Goal: Information Seeking & Learning: Check status

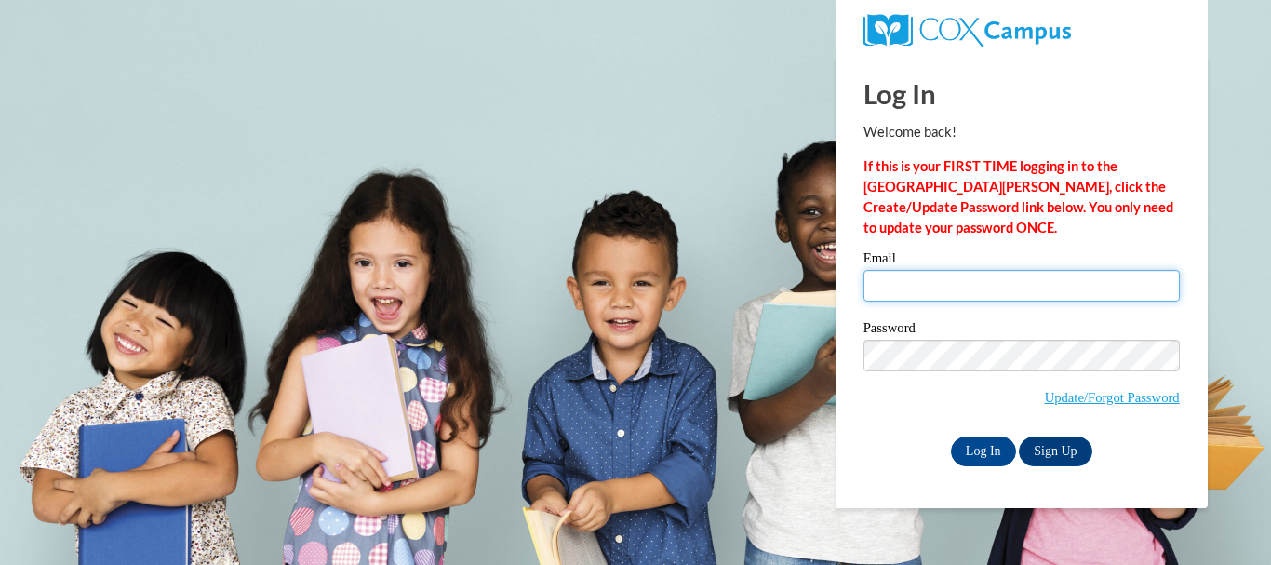
click at [1011, 290] on input "Email" at bounding box center [1021, 286] width 316 height 32
type input "cdesroche@miltonps.org"
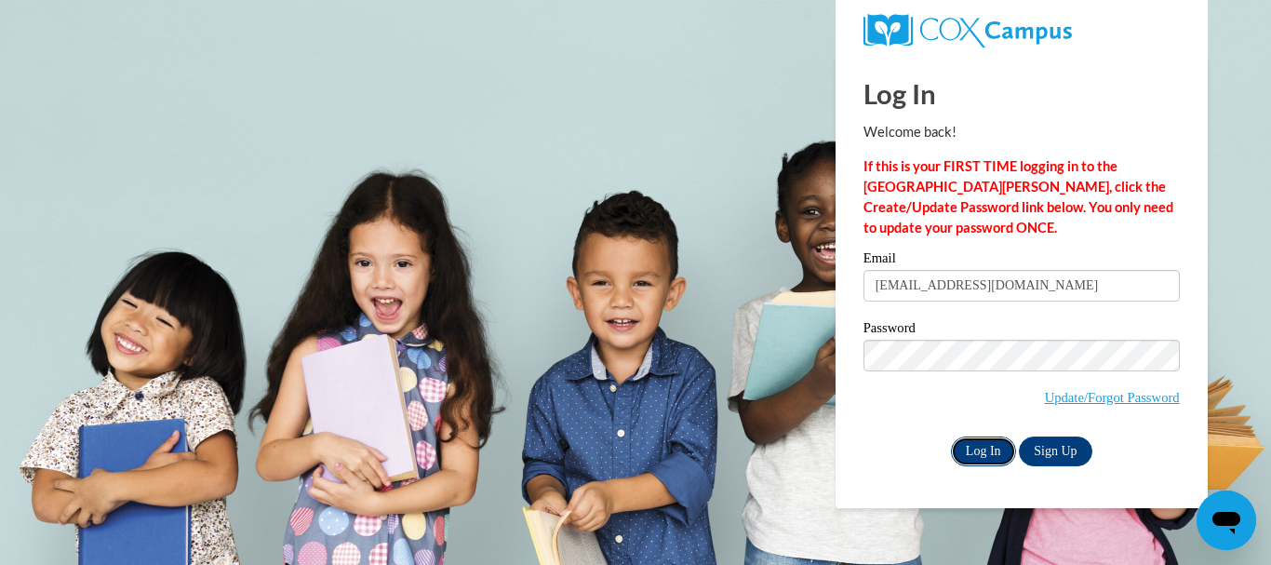
click at [969, 452] on input "Log In" at bounding box center [983, 451] width 65 height 30
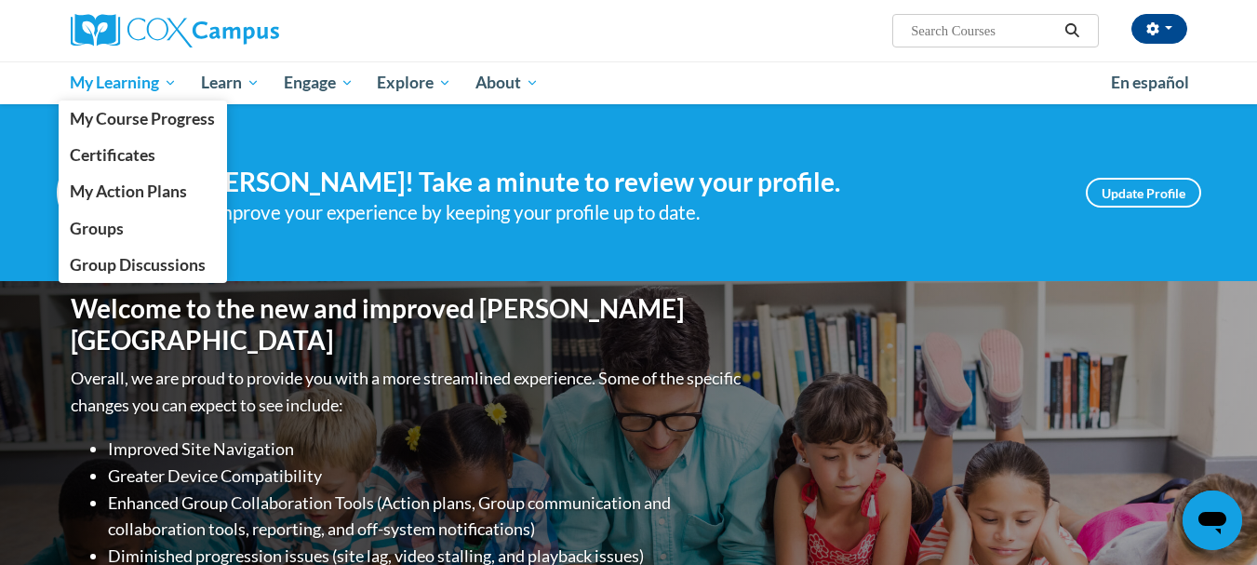
click at [134, 79] on span "My Learning" at bounding box center [123, 83] width 107 height 22
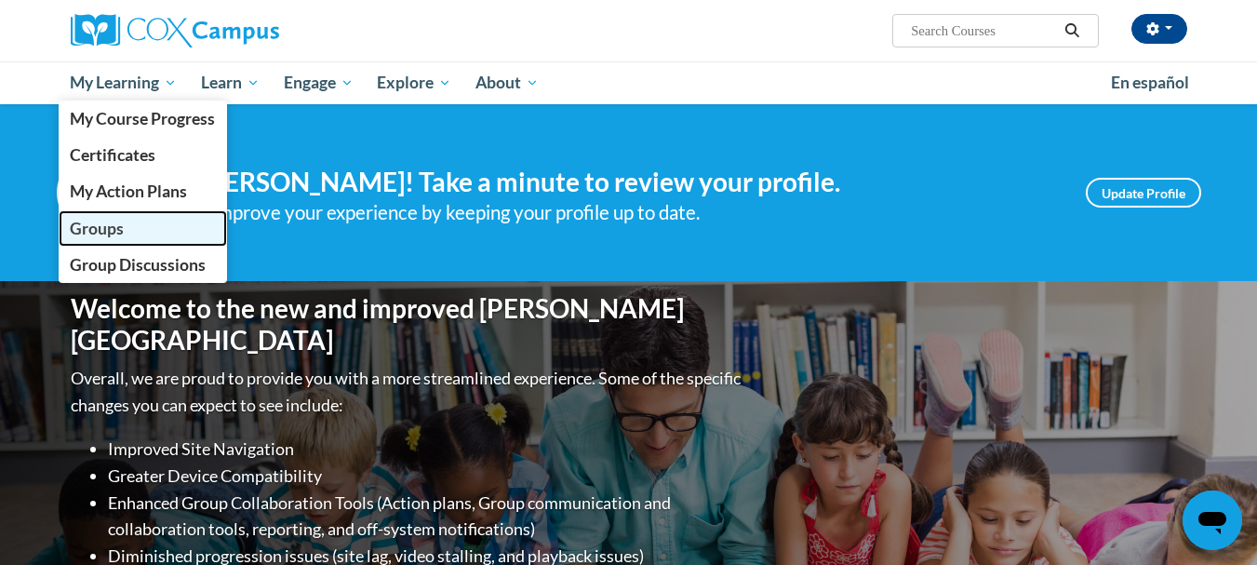
click at [109, 222] on span "Groups" at bounding box center [97, 229] width 54 height 20
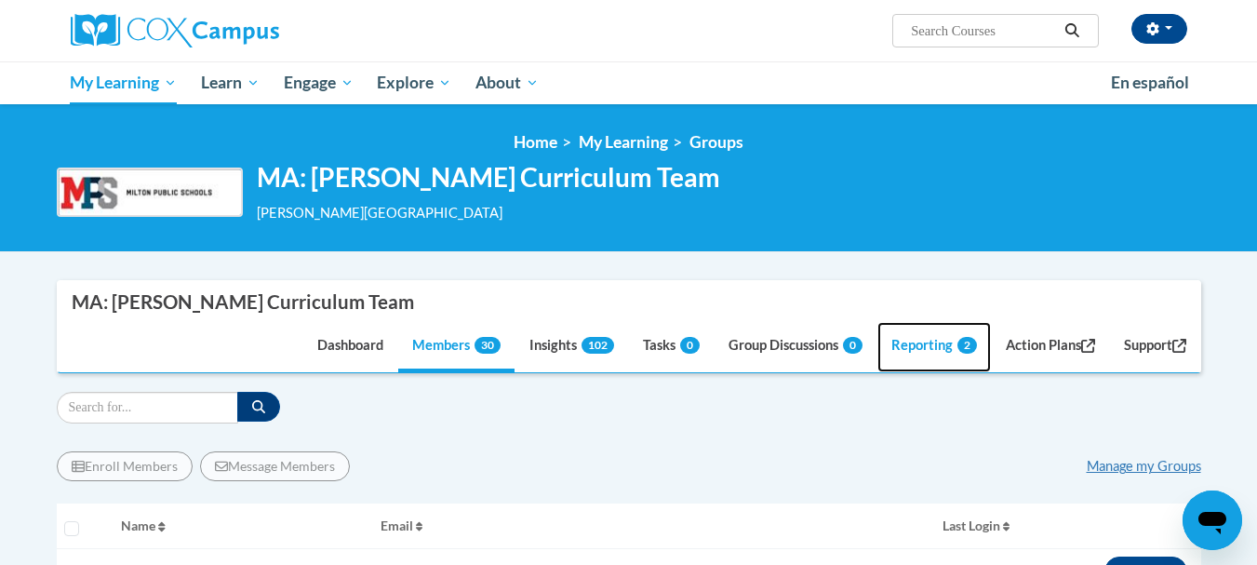
click at [908, 340] on link "Reporting 2" at bounding box center [933, 347] width 113 height 50
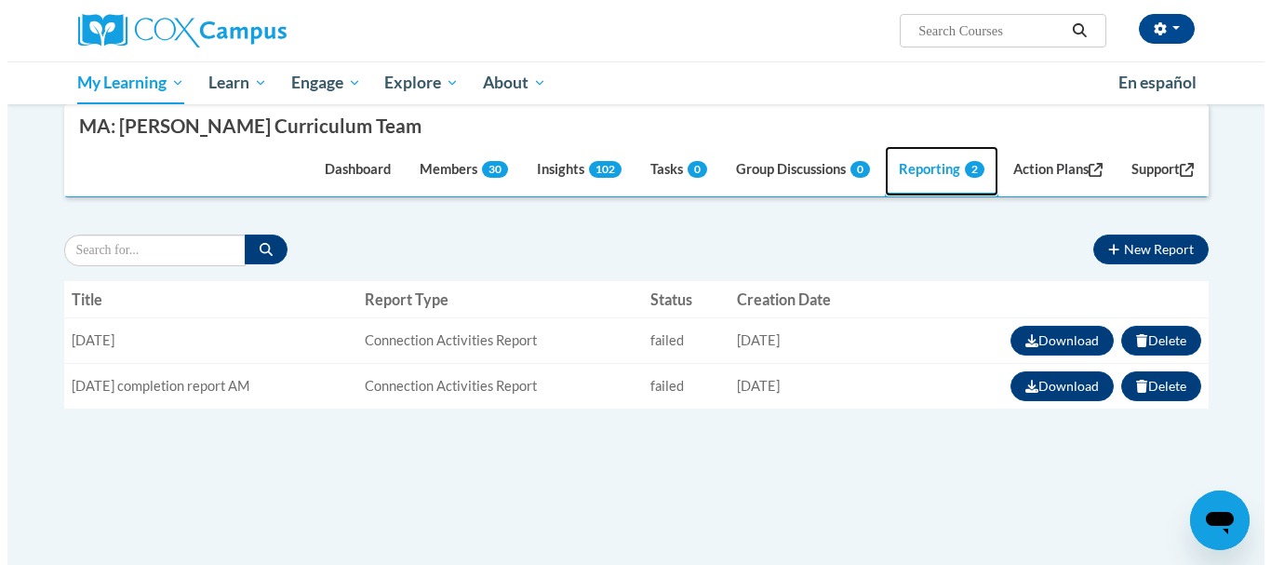
scroll to position [186, 0]
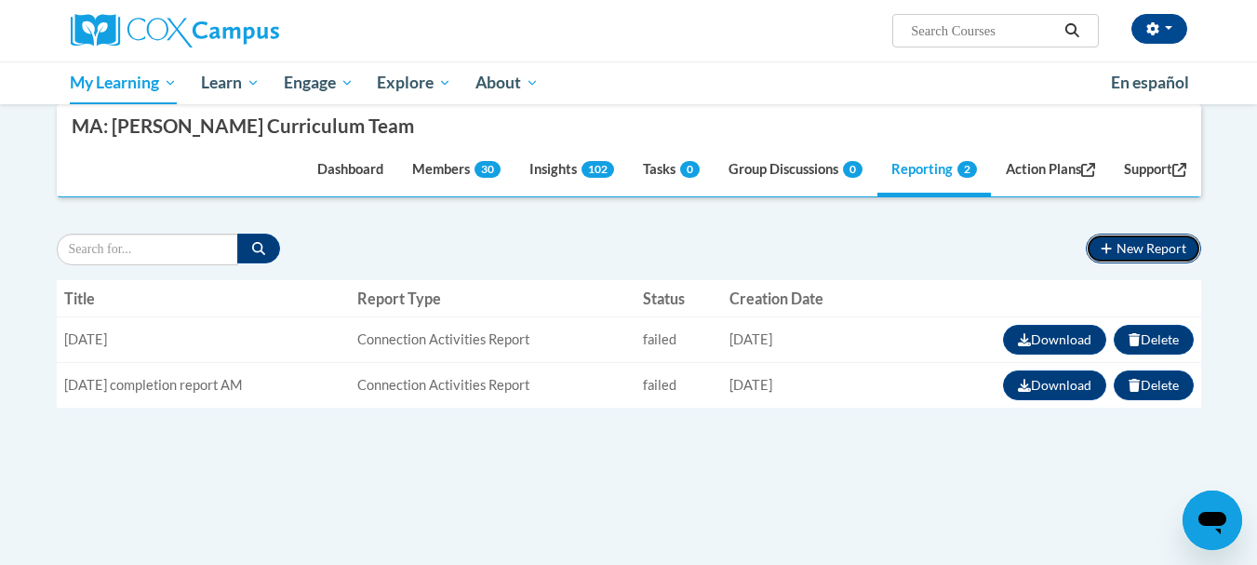
click at [1145, 252] on button "New Report" at bounding box center [1143, 248] width 114 height 30
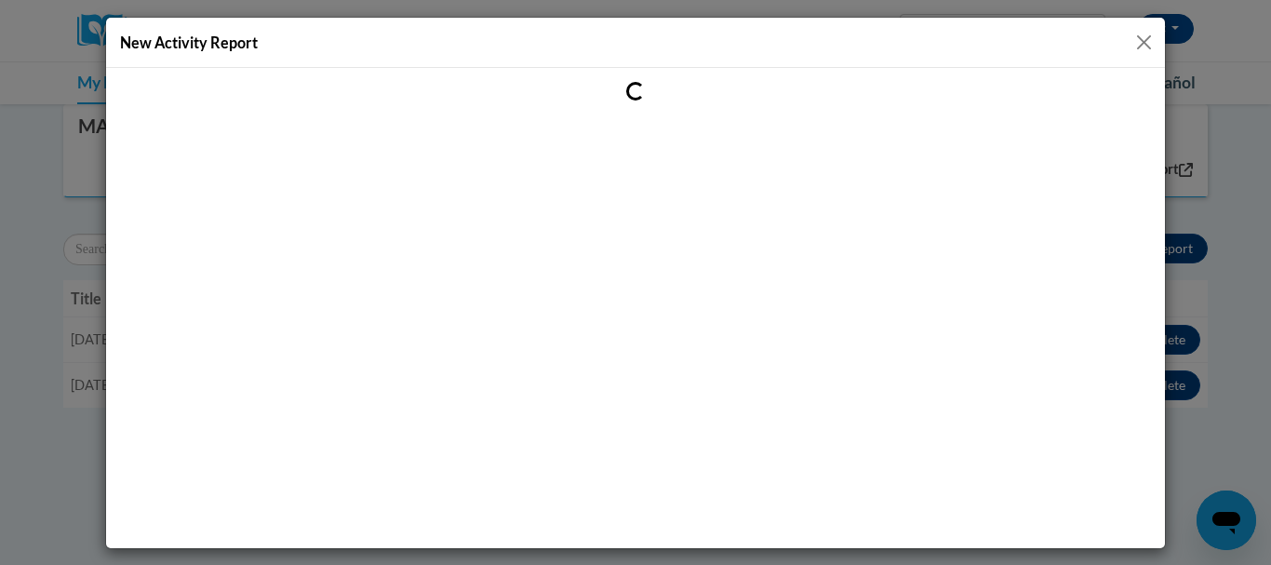
scroll to position [0, 0]
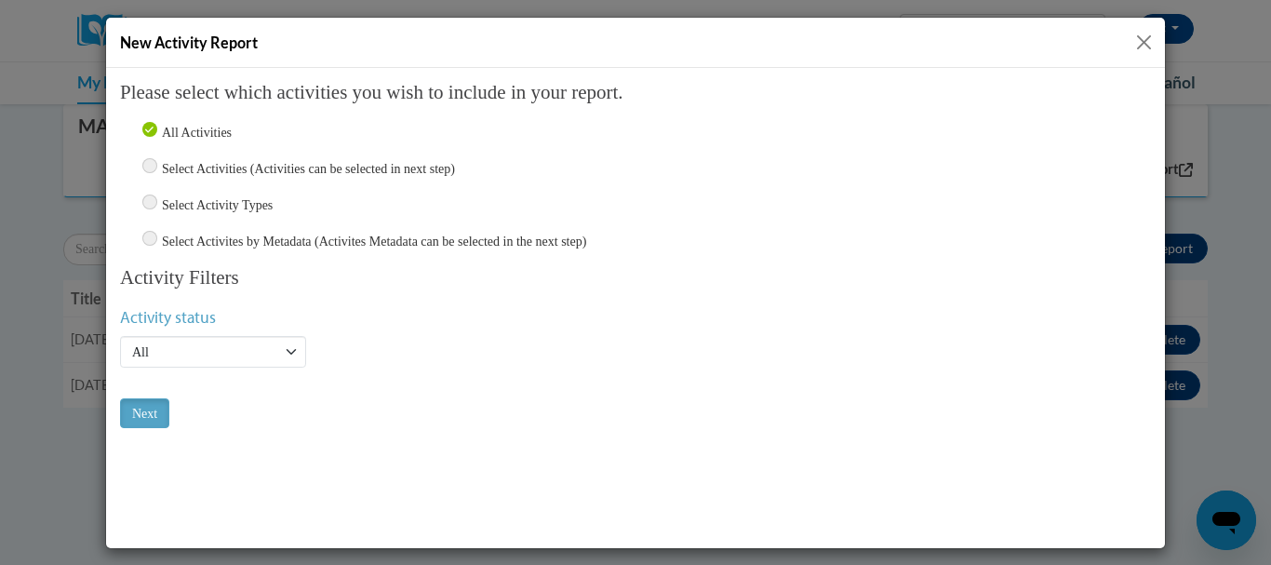
click at [152, 160] on input "Select Activities (Activities can be selected in next step)" at bounding box center [149, 164] width 15 height 15
radio input "true"
click at [201, 347] on select "Active Inactive All" at bounding box center [213, 351] width 186 height 32
click at [147, 410] on input "Next" at bounding box center [144, 412] width 49 height 30
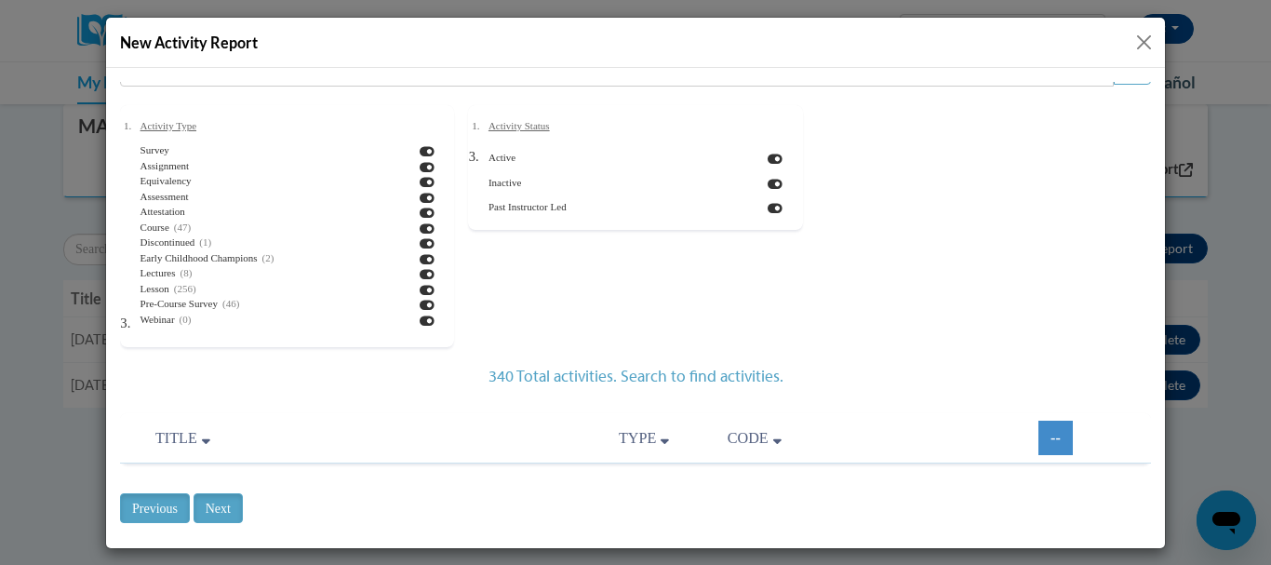
scroll to position [54, 0]
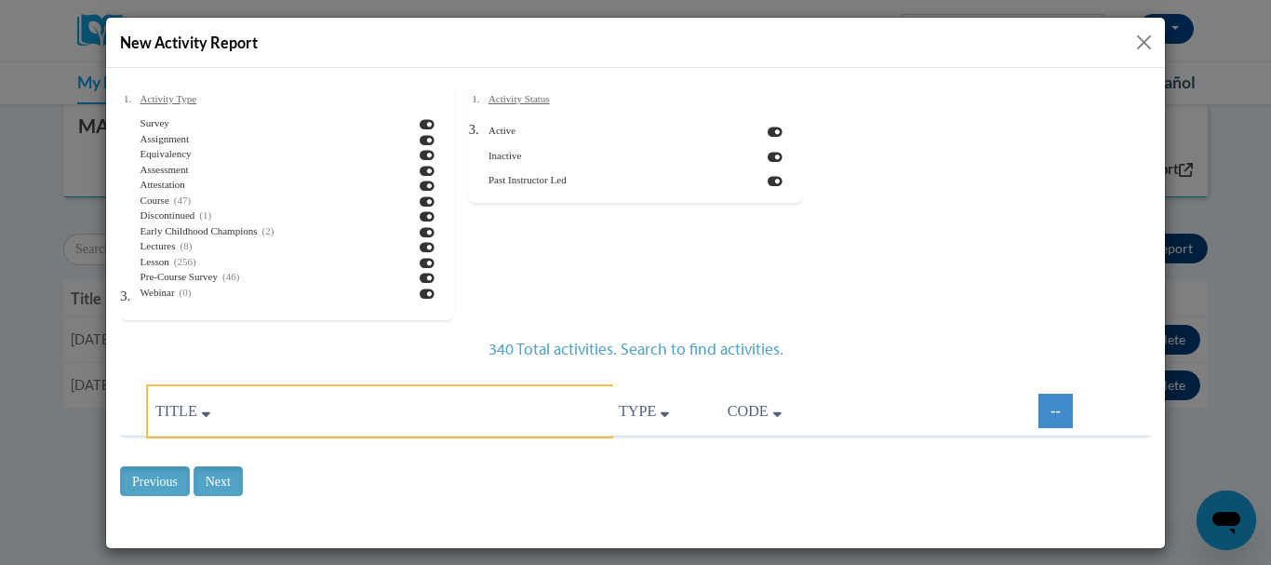
click at [187, 410] on span "Title" at bounding box center [176, 410] width 42 height 16
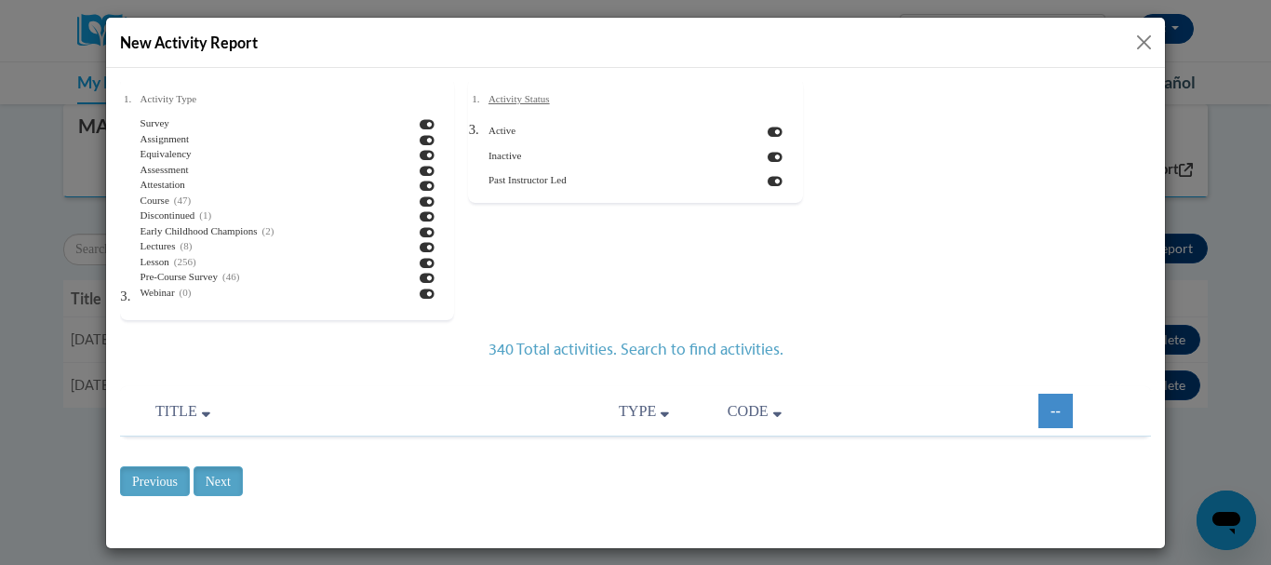
click at [151, 98] on span "Activity Type" at bounding box center [168, 97] width 56 height 11
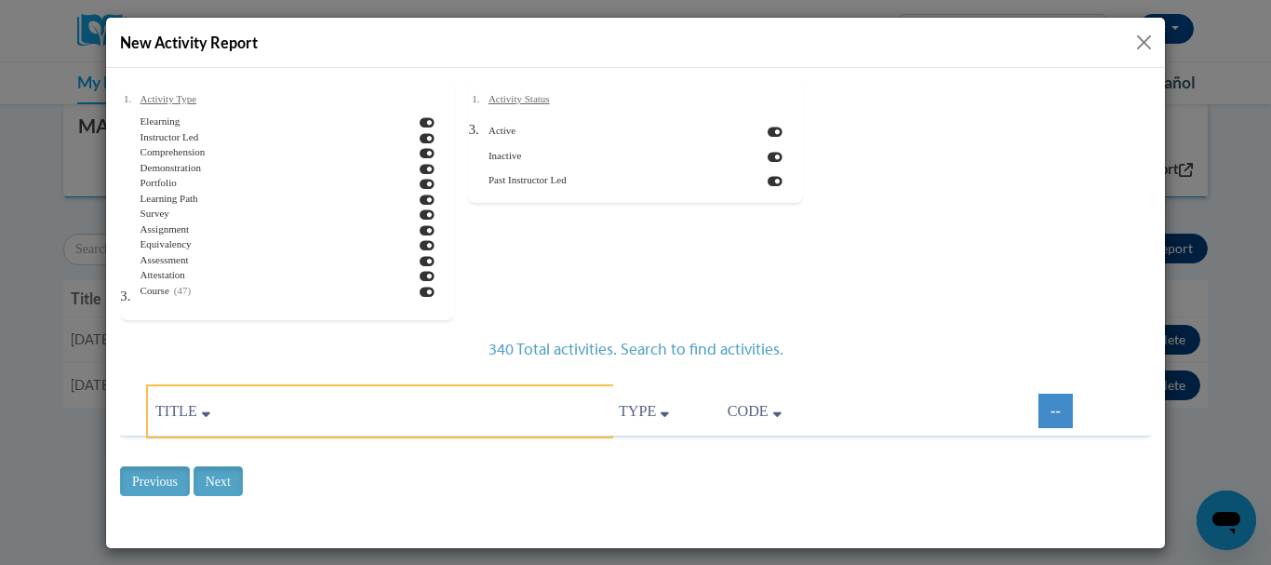
click at [180, 405] on span "Title" at bounding box center [176, 410] width 42 height 16
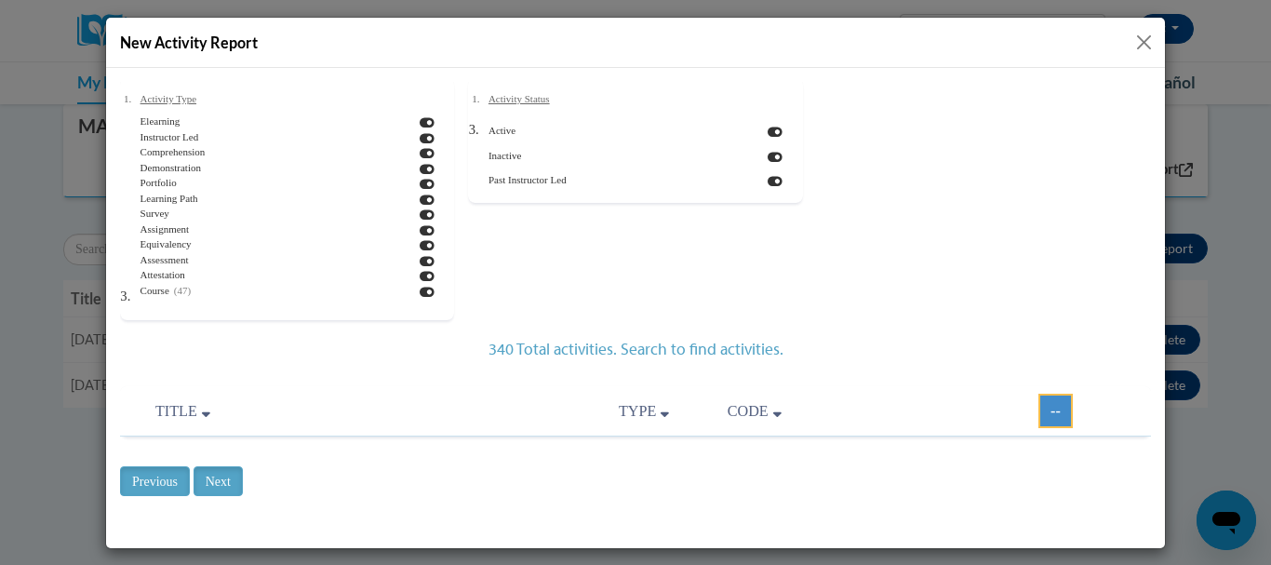
click at [1038, 409] on link "--" at bounding box center [1055, 410] width 34 height 34
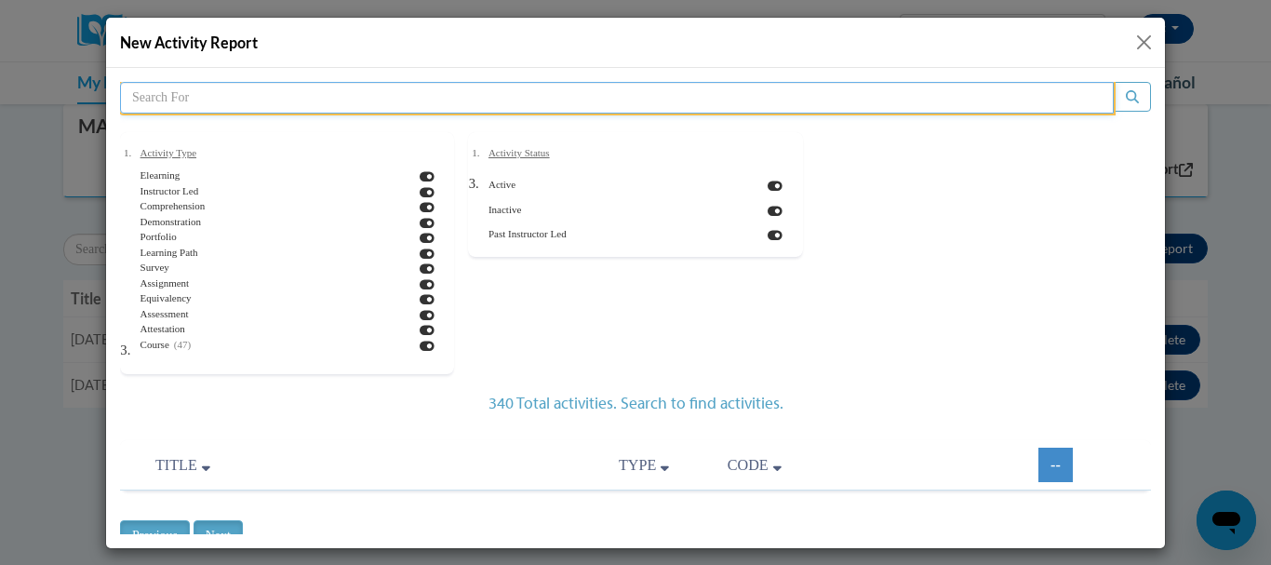
click at [380, 88] on input "search" at bounding box center [616, 97] width 993 height 32
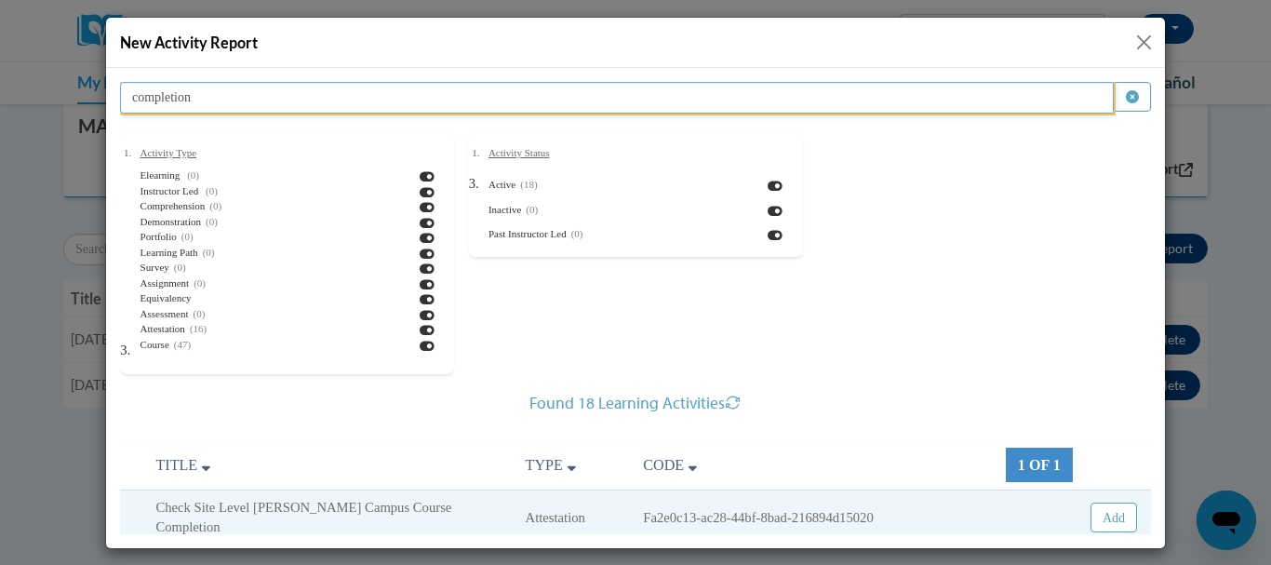
type input "completion"
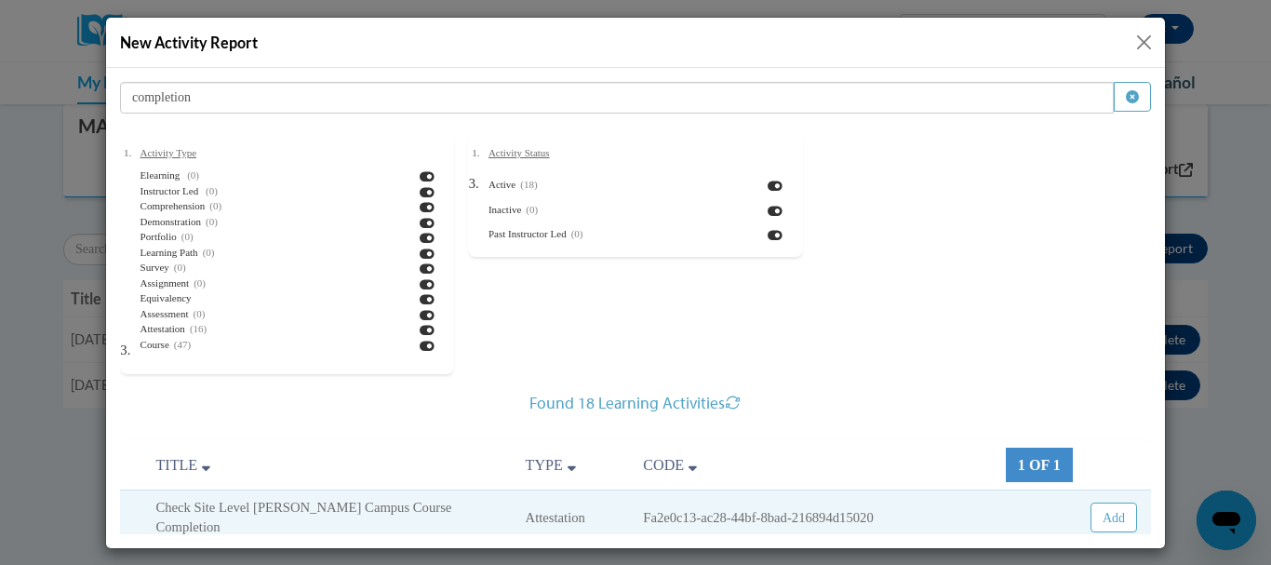
click at [1155, 36] on div "New Activity Report" at bounding box center [635, 43] width 1059 height 50
click at [1153, 37] on button "Close" at bounding box center [1143, 42] width 23 height 23
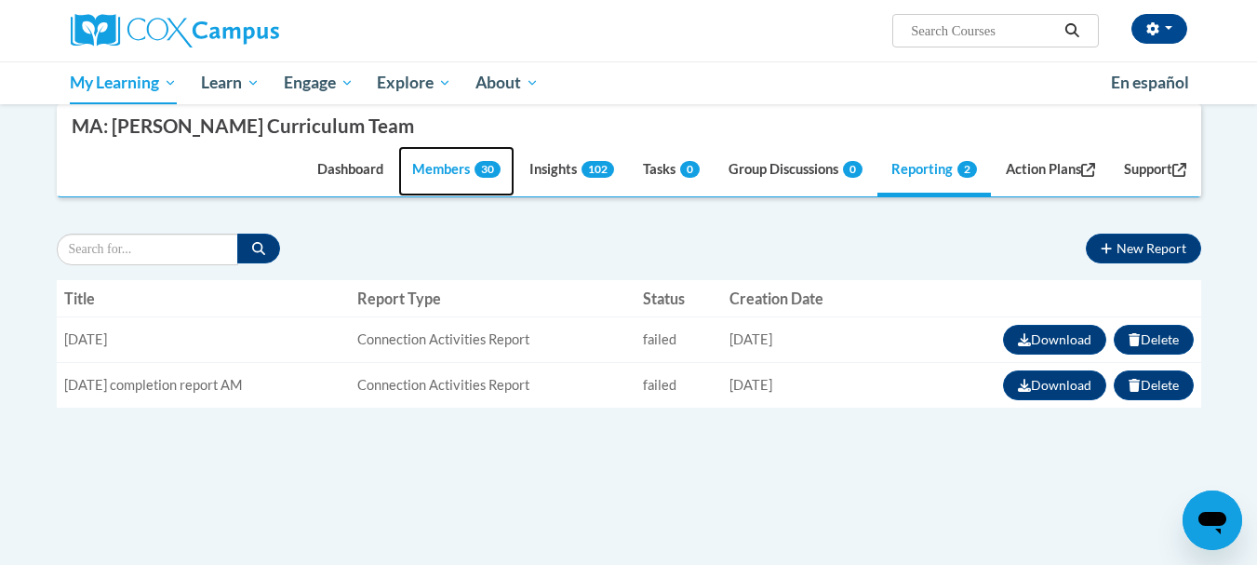
click at [437, 167] on link "Members 30" at bounding box center [456, 172] width 116 height 50
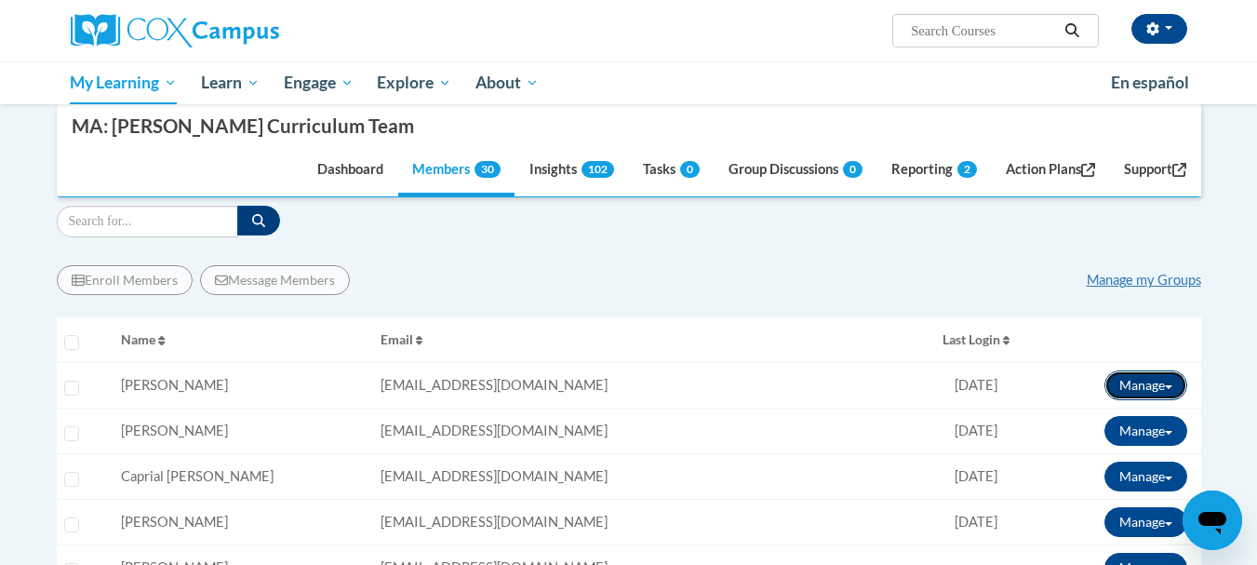
click at [1139, 377] on button "Manage" at bounding box center [1145, 385] width 83 height 30
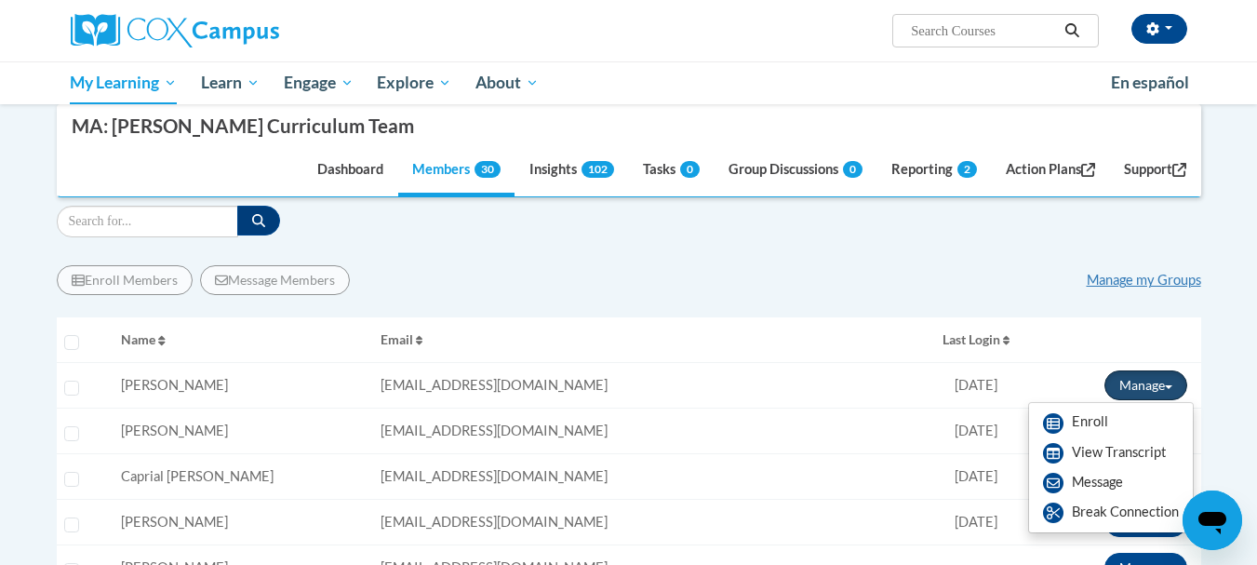
click at [1139, 377] on button "Manage" at bounding box center [1145, 385] width 83 height 30
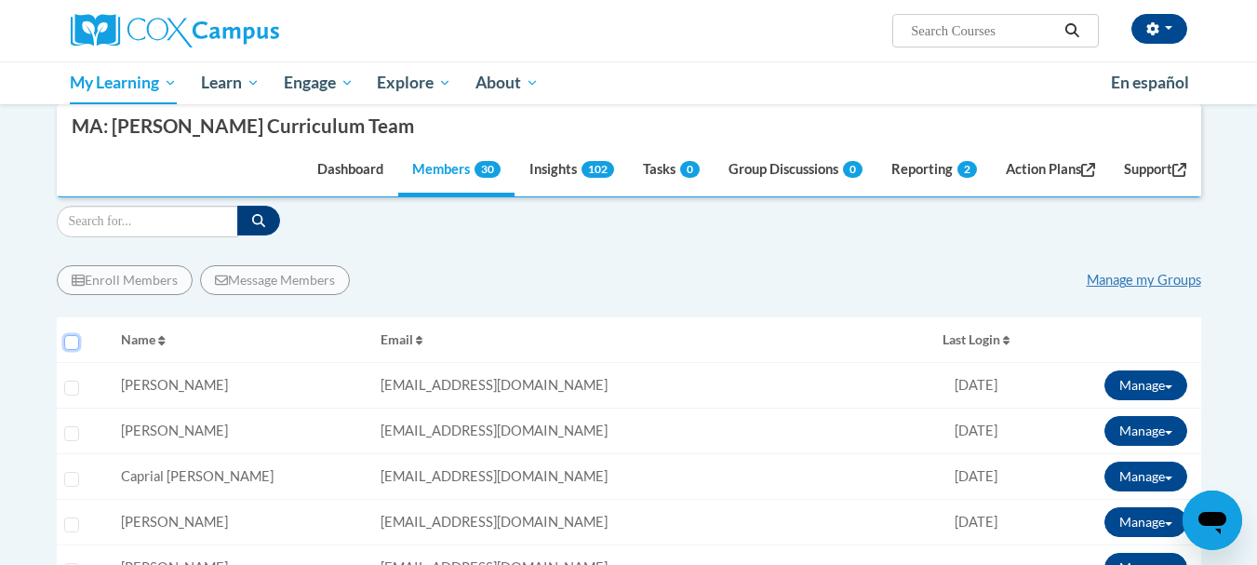
click at [72, 341] on input "Select all users" at bounding box center [71, 342] width 15 height 15
checkbox input "true"
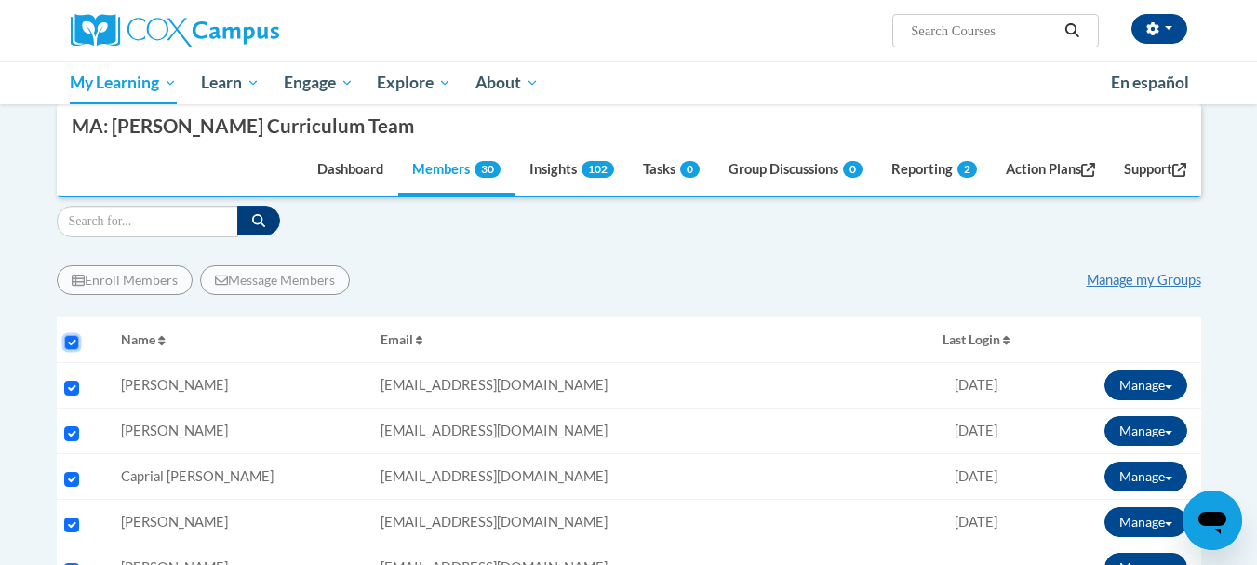
checkbox input "true"
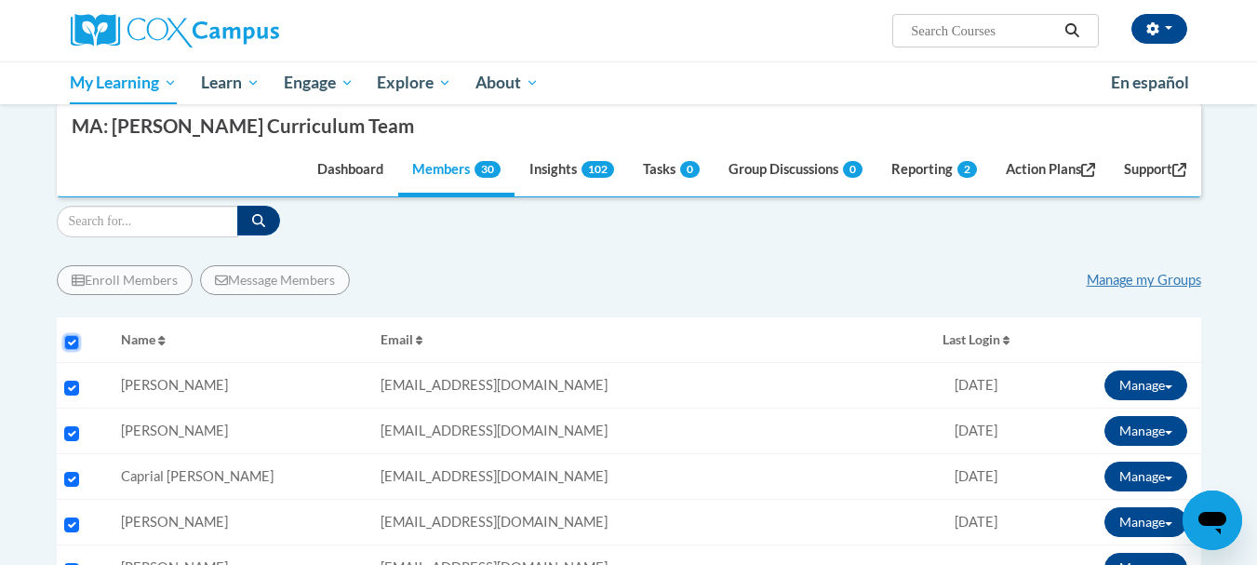
checkbox input "true"
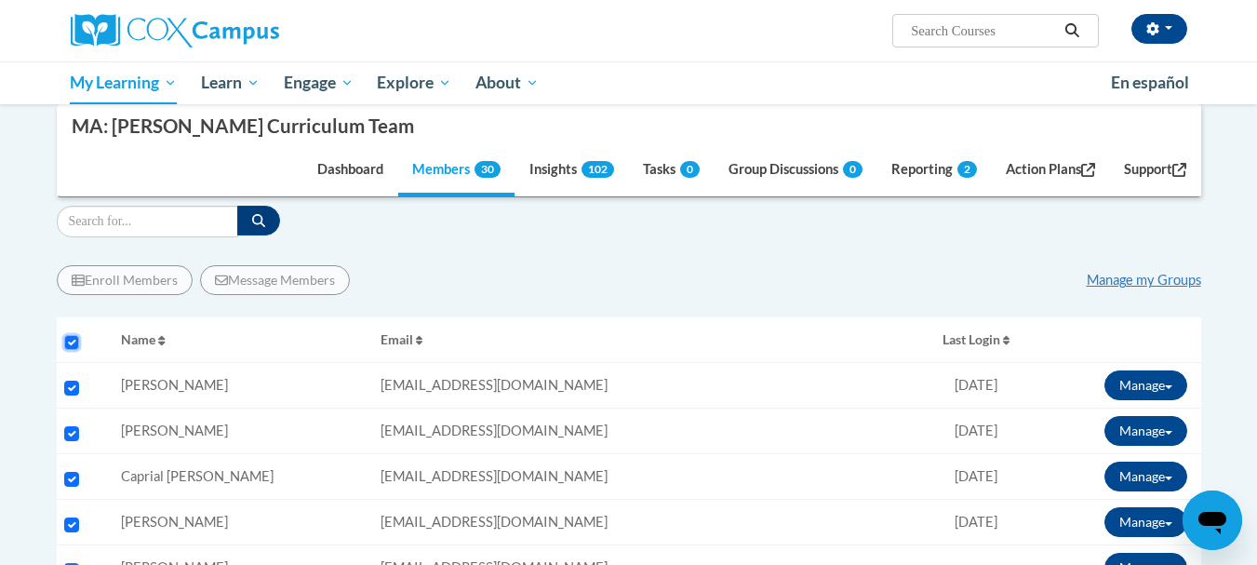
checkbox input "true"
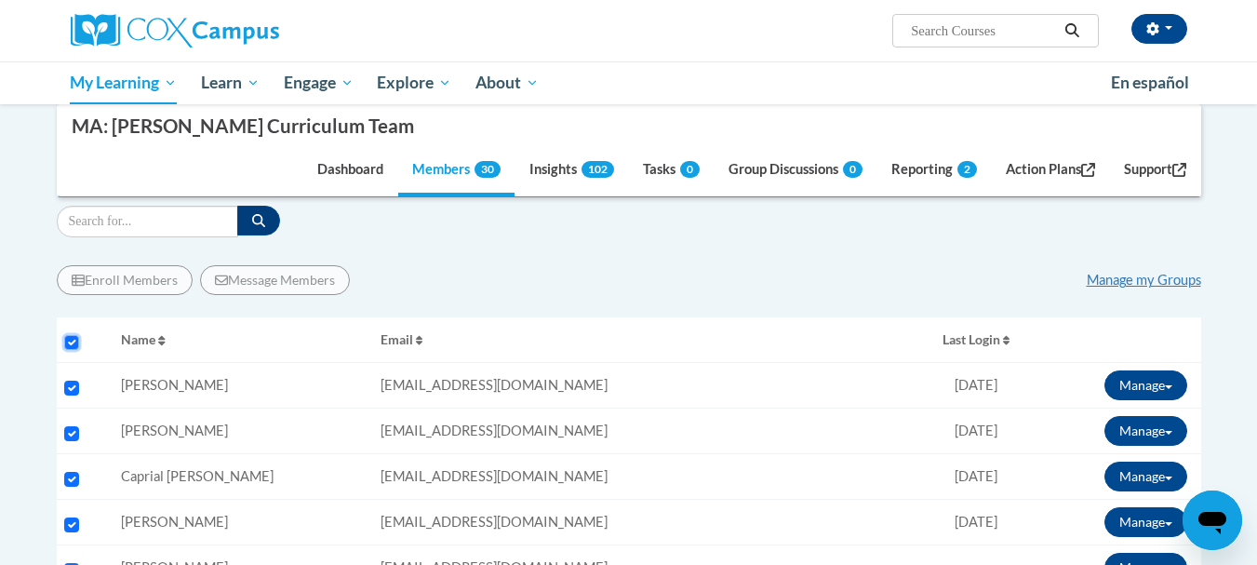
checkbox input "true"
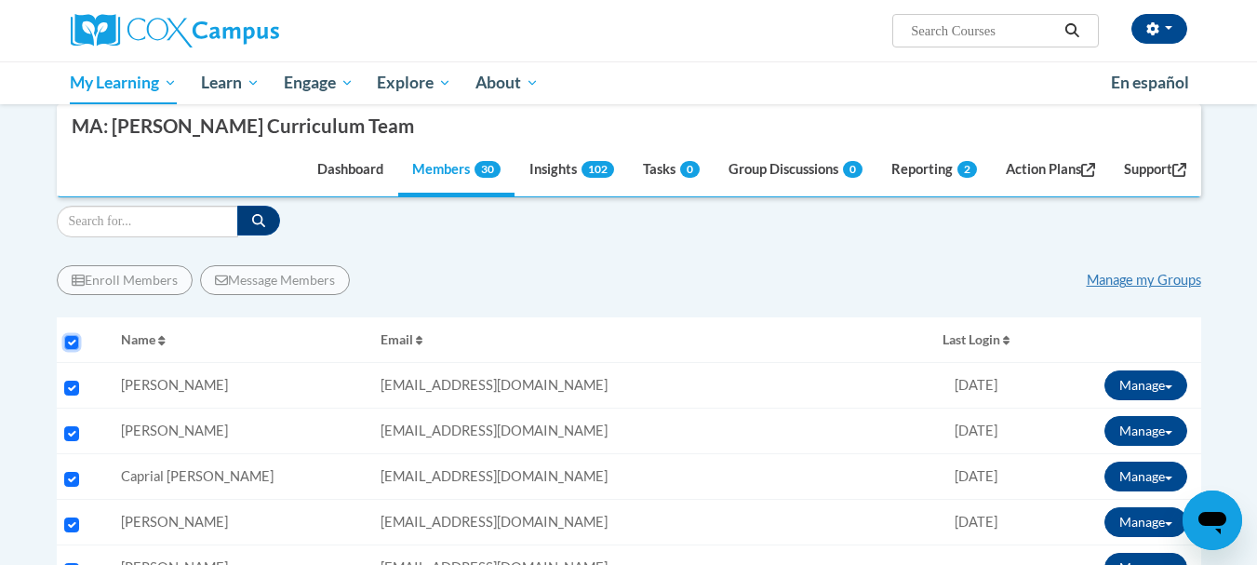
checkbox input "true"
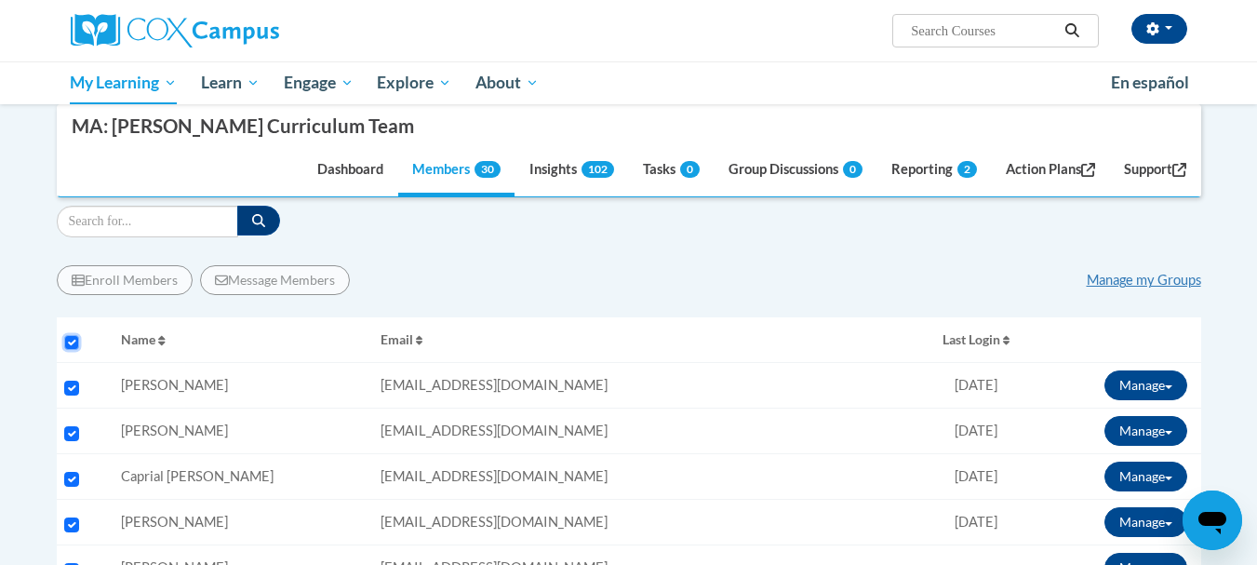
checkbox input "true"
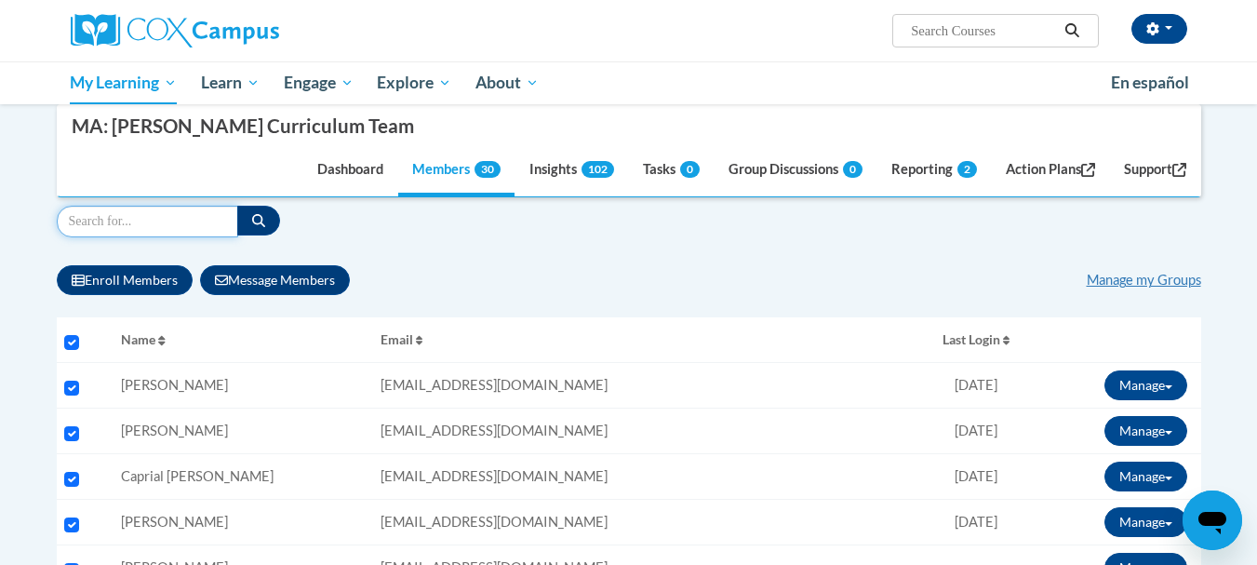
click at [208, 221] on input "Search" at bounding box center [147, 222] width 181 height 32
type input "transcript"
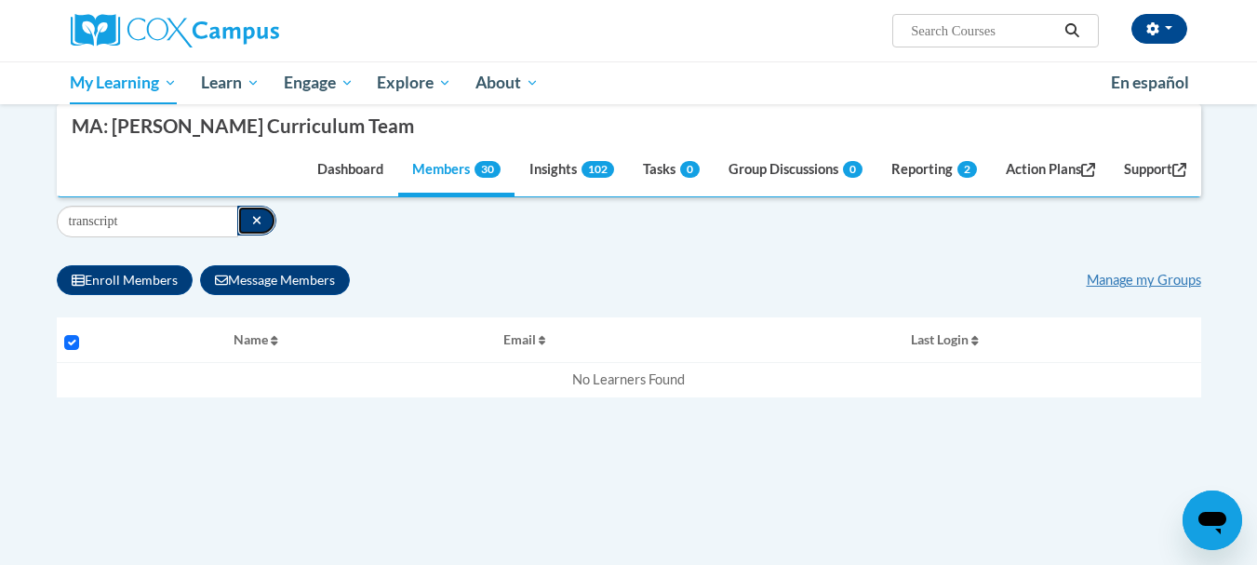
click at [252, 216] on icon "button" at bounding box center [257, 220] width 10 height 13
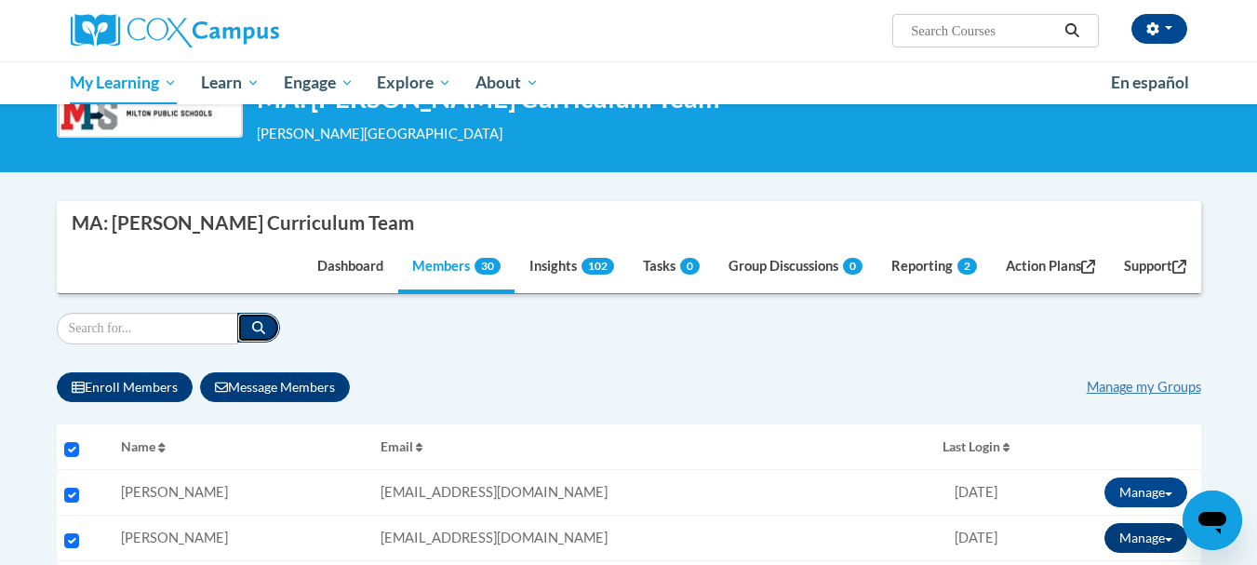
scroll to position [186, 0]
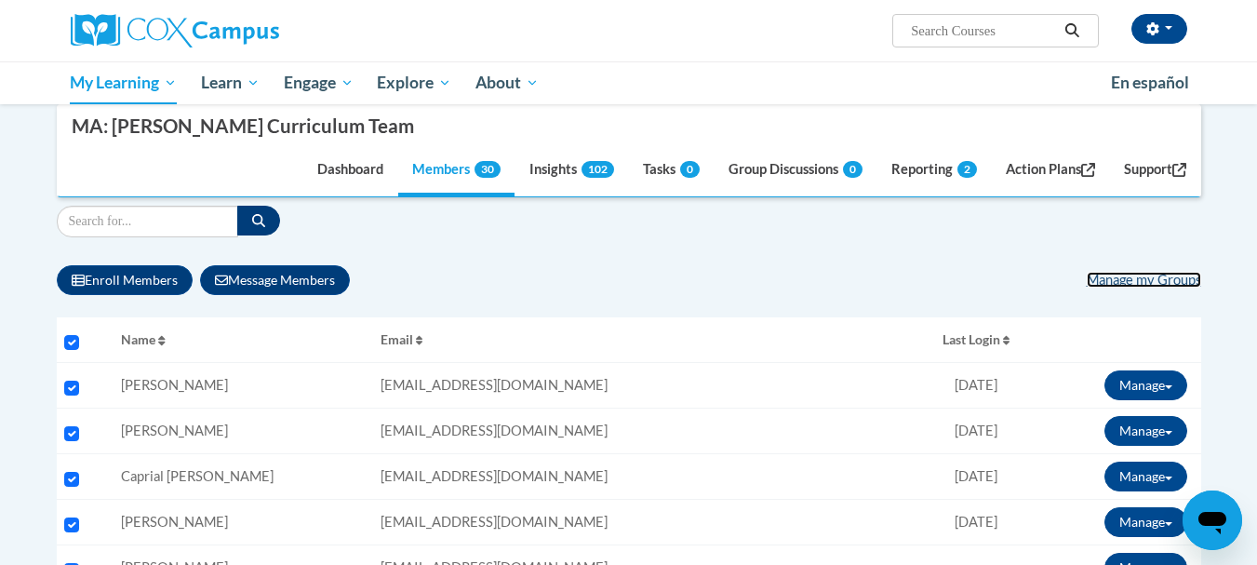
click at [1132, 286] on link "Manage my Groups" at bounding box center [1143, 280] width 114 height 16
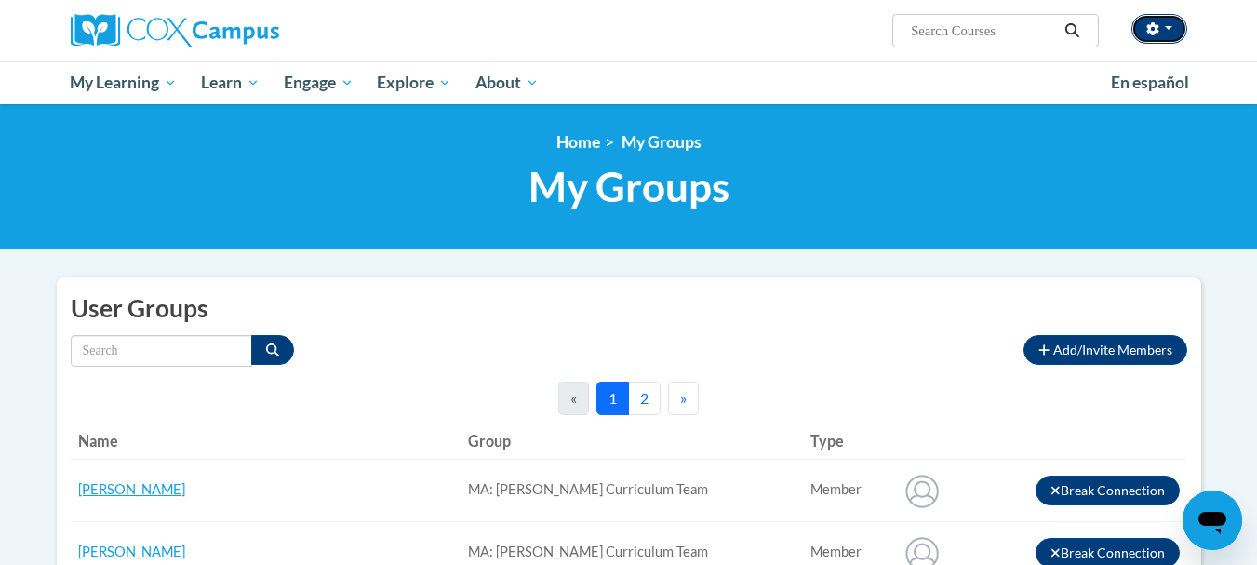
click at [1172, 31] on button "button" at bounding box center [1159, 29] width 56 height 30
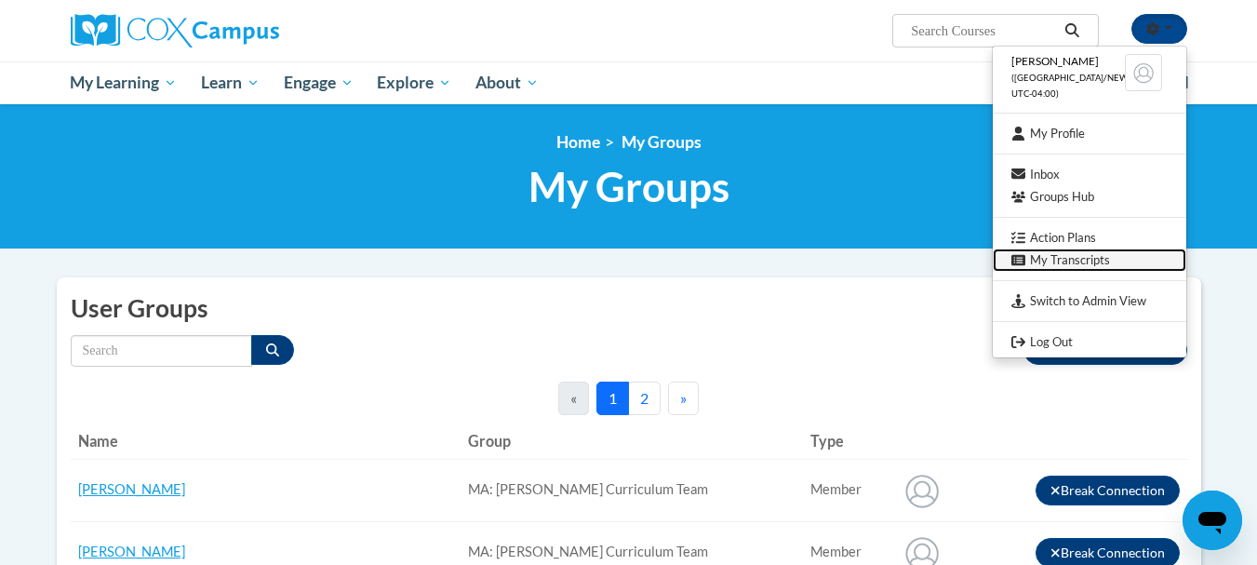
click at [1073, 268] on link "My Transcripts" at bounding box center [1089, 259] width 193 height 23
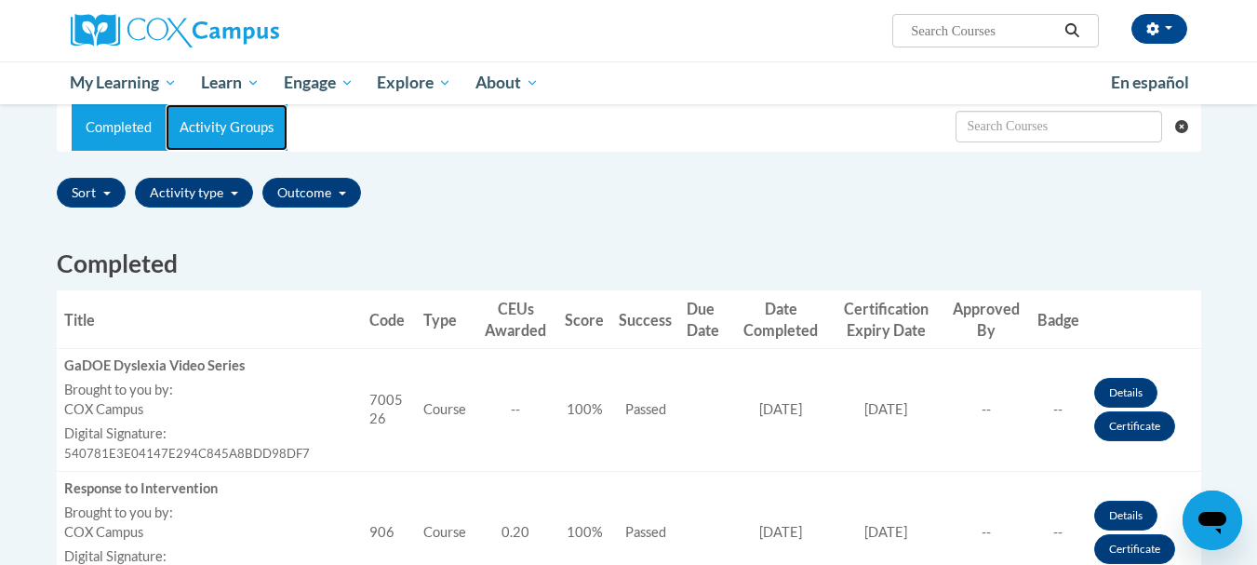
click at [254, 137] on link "Activity Groups" at bounding box center [227, 127] width 122 height 47
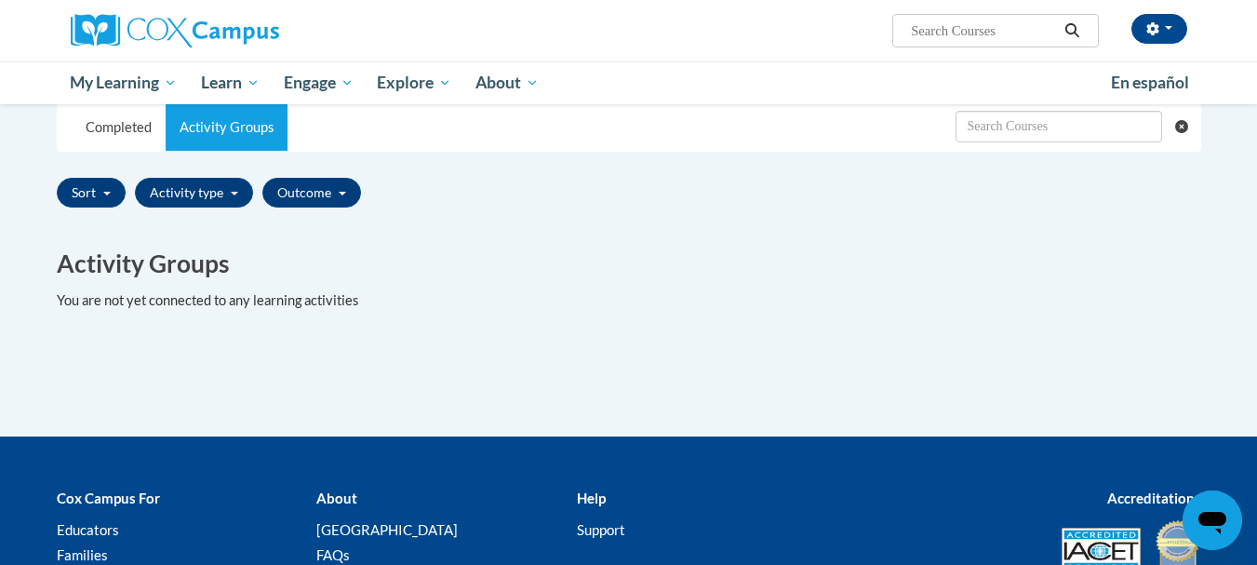
click at [214, 214] on div "Sort Title Code Date Completed Certificate Expiration Dated Due Date Selected F…" at bounding box center [629, 192] width 1144 height 44
click at [227, 185] on button "Activity type" at bounding box center [194, 193] width 118 height 30
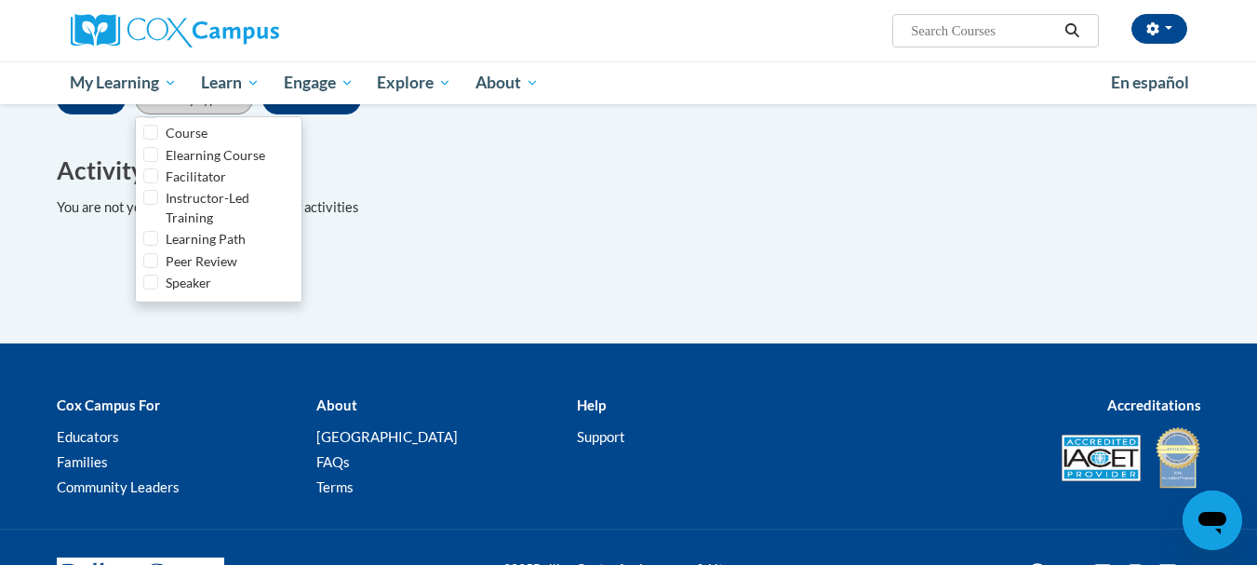
scroll to position [372, 0]
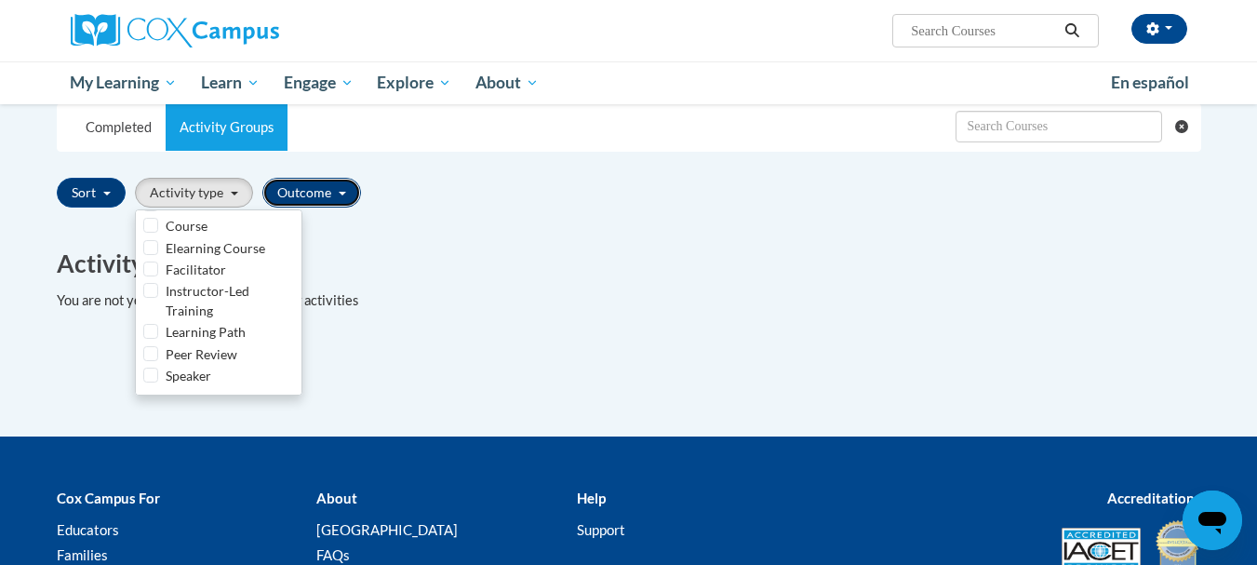
click at [306, 191] on button "Outcome" at bounding box center [311, 193] width 99 height 30
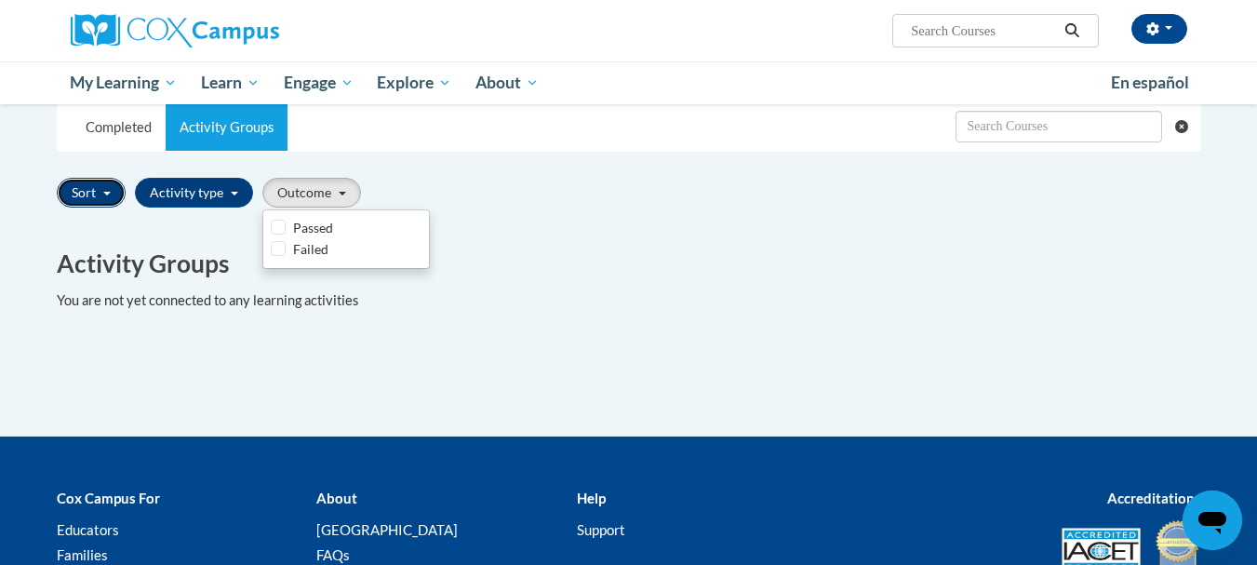
click at [97, 186] on button "Sort" at bounding box center [91, 193] width 69 height 30
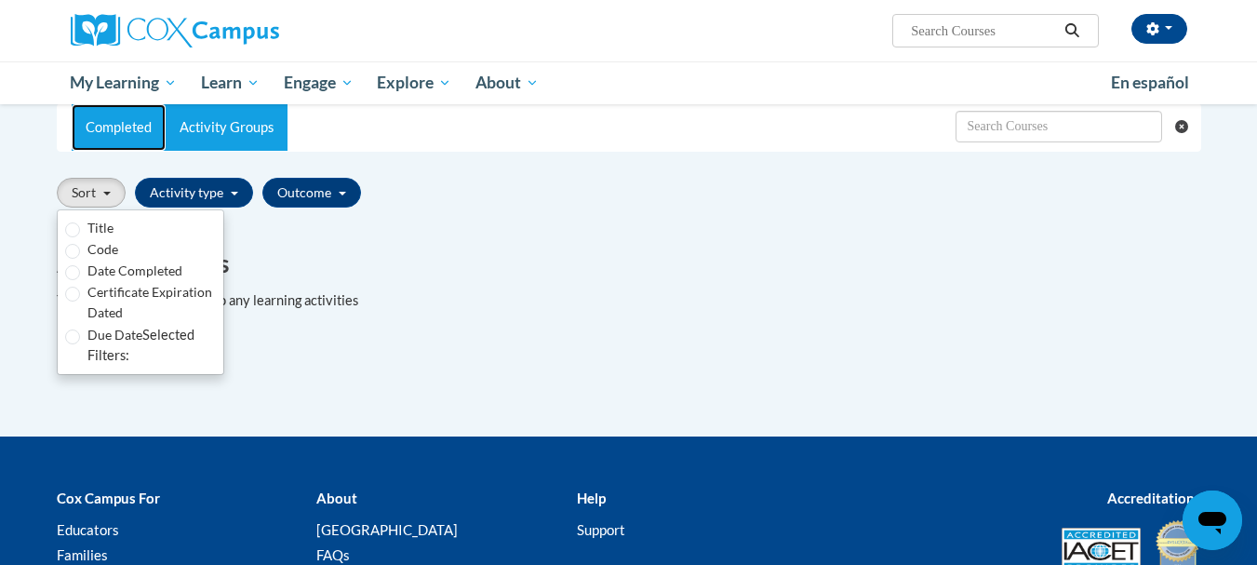
click at [98, 140] on link "Completed" at bounding box center [119, 127] width 94 height 47
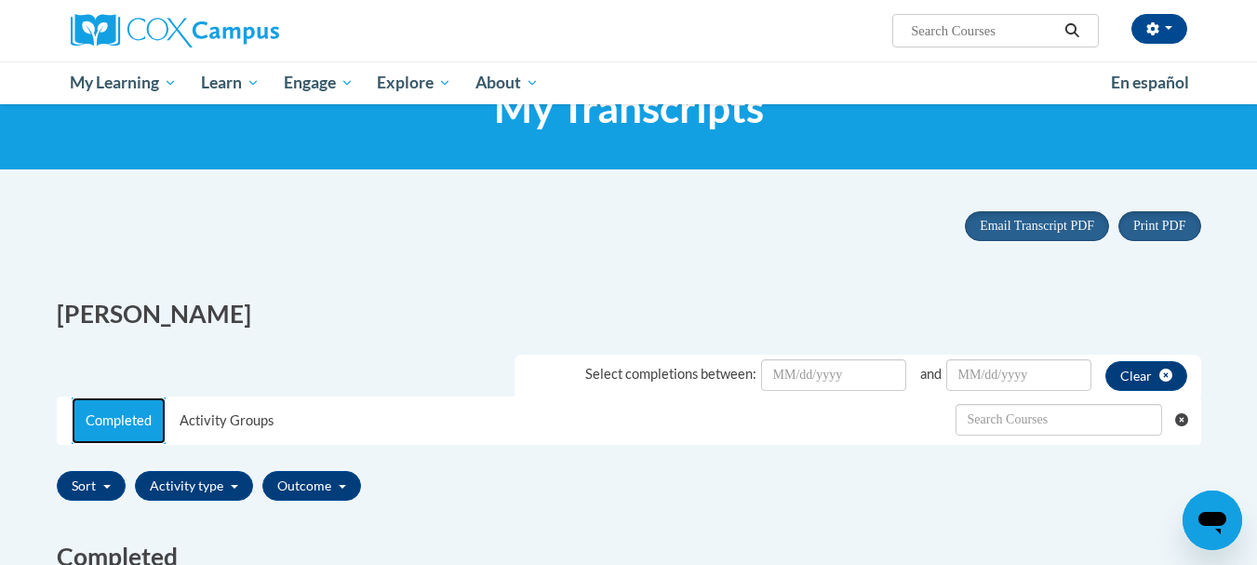
scroll to position [0, 0]
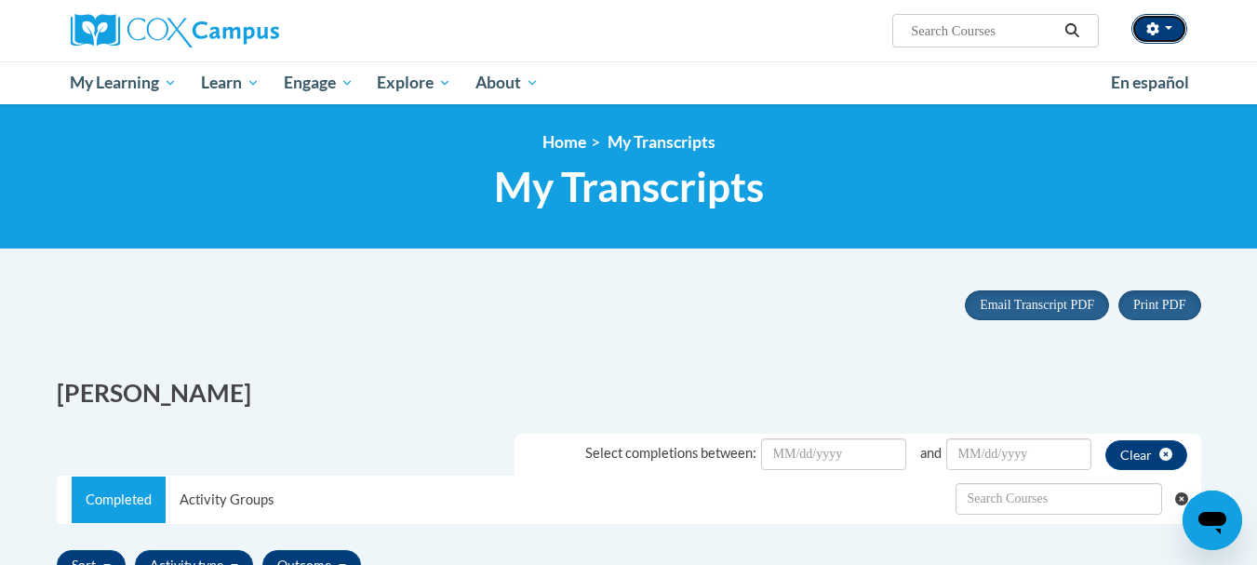
click at [1151, 24] on icon "button" at bounding box center [1152, 28] width 12 height 13
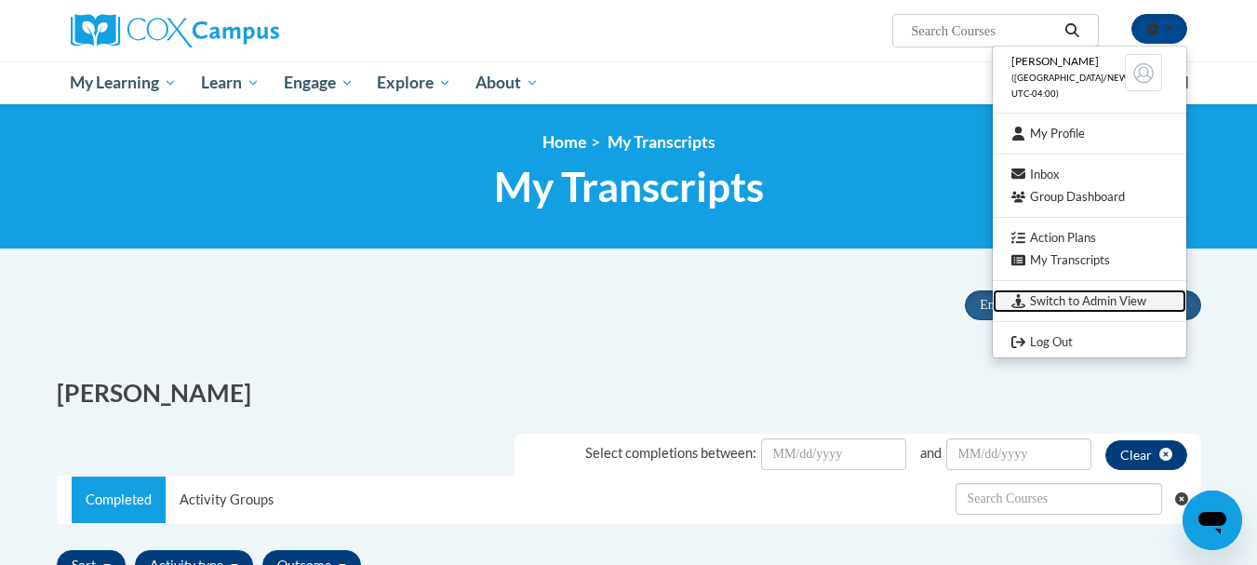
click at [1093, 304] on link "Switch to Admin View" at bounding box center [1089, 300] width 193 height 23
